Goal: Transaction & Acquisition: Purchase product/service

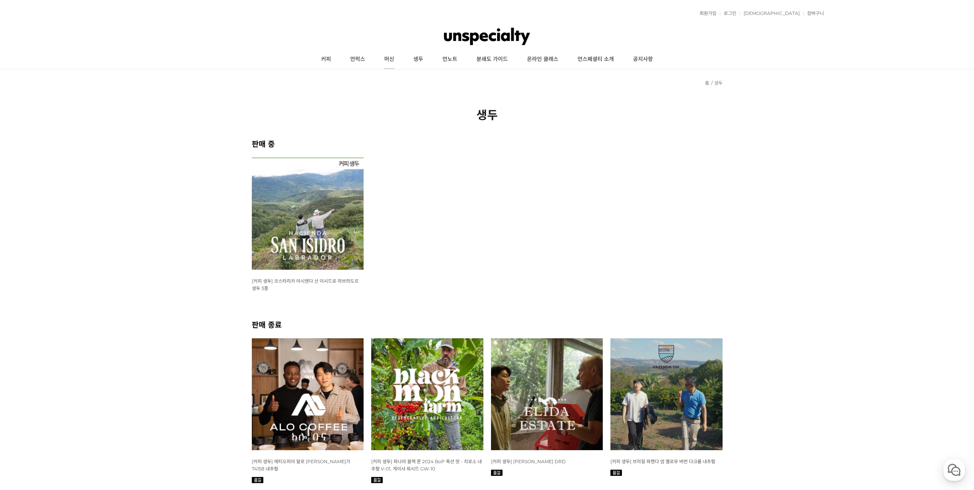
click at [395, 61] on link "머신" at bounding box center [389, 59] width 29 height 19
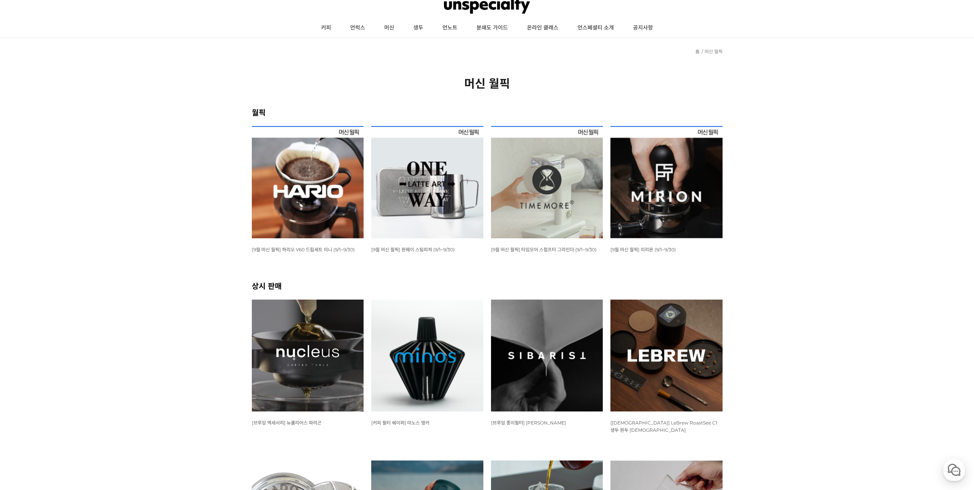
scroll to position [38, 0]
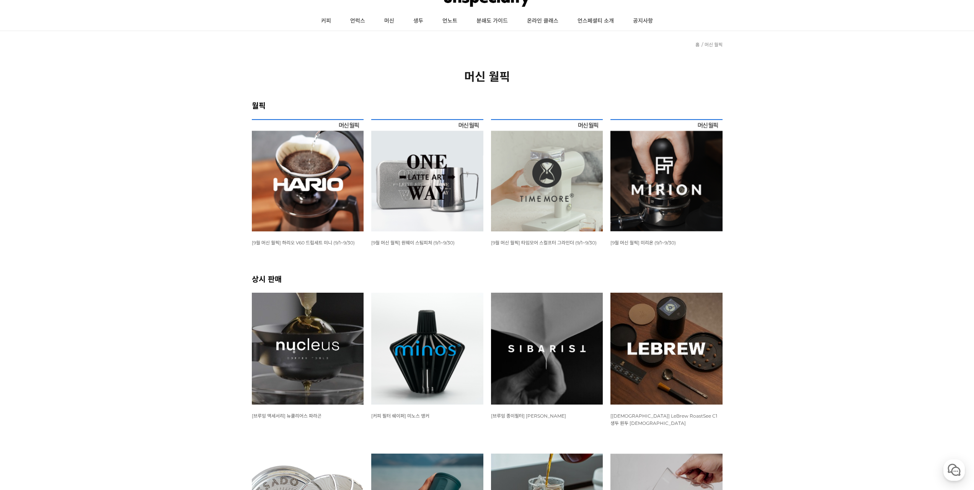
click at [399, 314] on img at bounding box center [427, 348] width 112 height 112
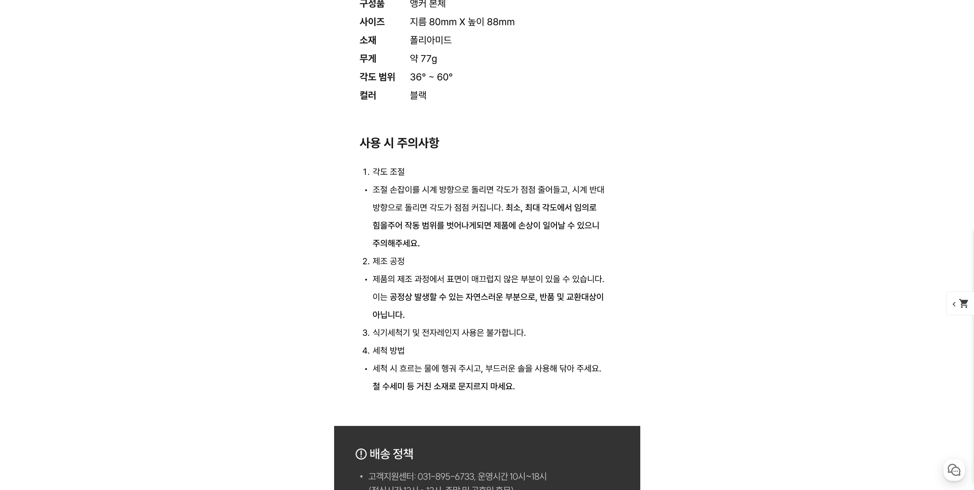
scroll to position [3828, 0]
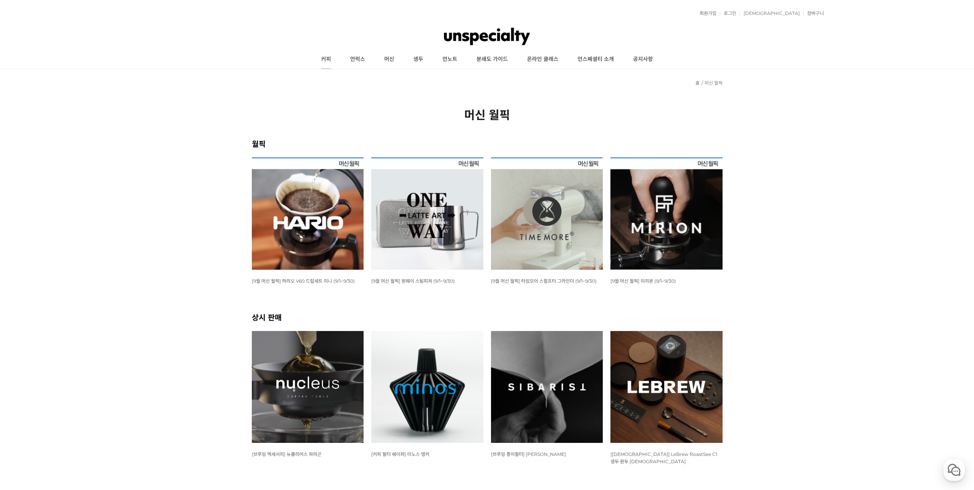
click at [322, 61] on link "커피" at bounding box center [326, 59] width 29 height 19
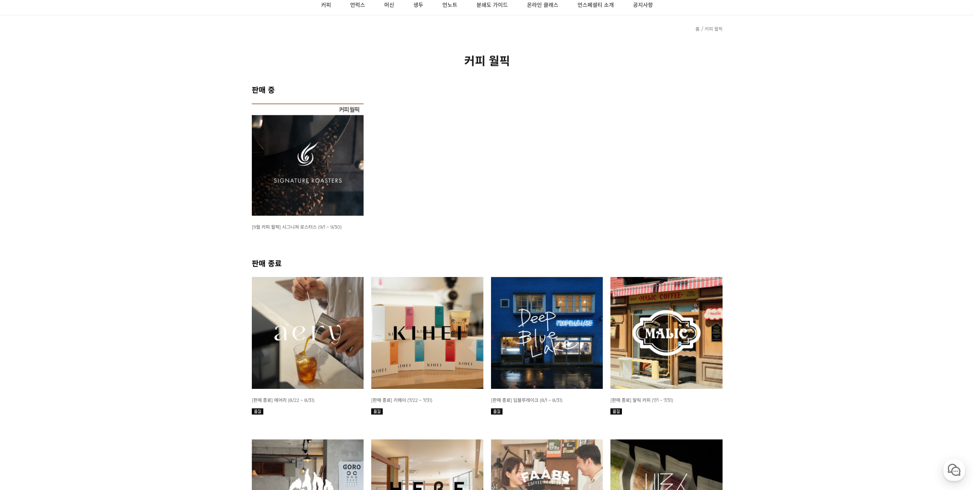
scroll to position [77, 0]
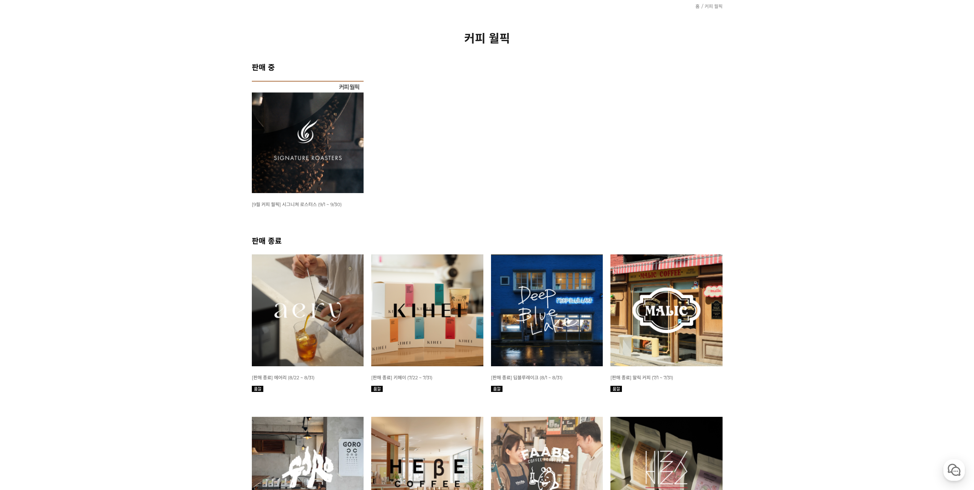
click at [303, 165] on img at bounding box center [308, 137] width 112 height 112
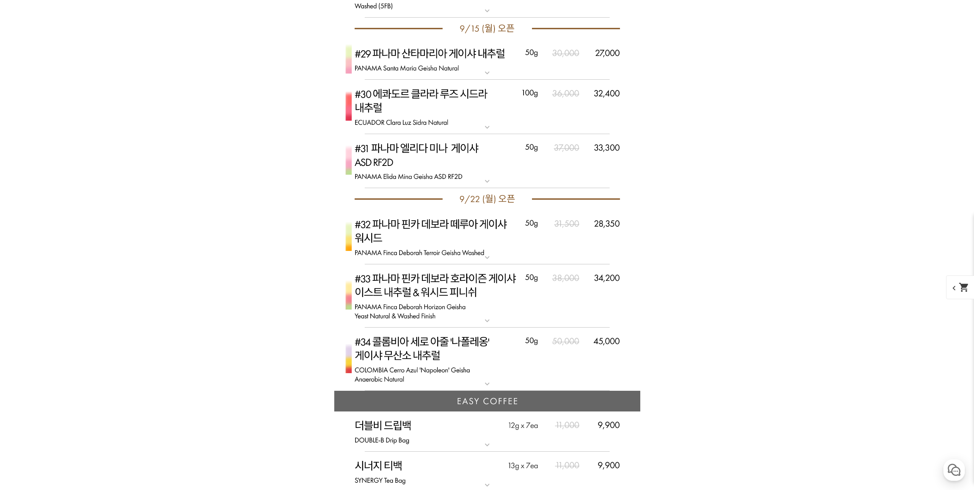
scroll to position [3989, 0]
